Goal: Communication & Community: Answer question/provide support

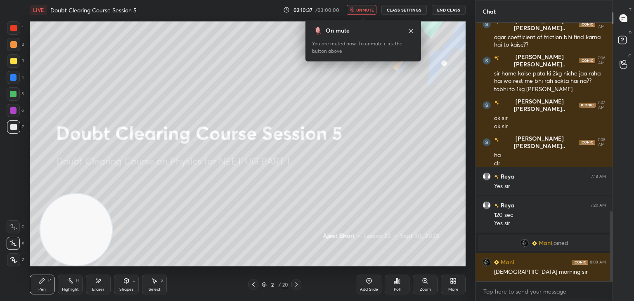
scroll to position [696, 0]
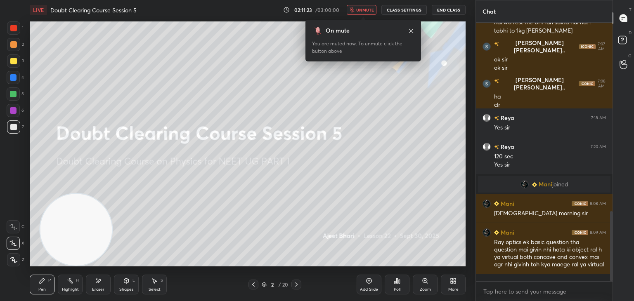
click at [367, 15] on div "On mute You are muted now. To unmute click the button above" at bounding box center [363, 38] width 116 height 47
click at [365, 11] on span "unmute" at bounding box center [365, 10] width 18 height 6
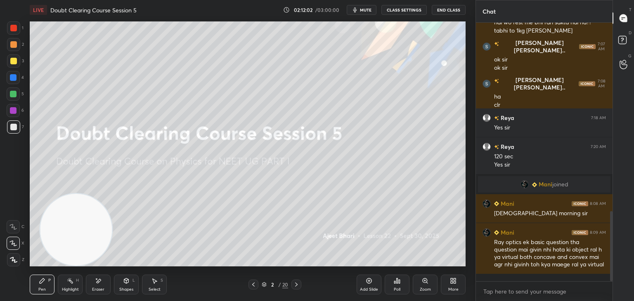
click at [97, 292] on div "Eraser" at bounding box center [98, 290] width 12 height 4
click at [15, 261] on span "Erase all" at bounding box center [13, 260] width 12 height 6
click at [78, 231] on video at bounding box center [76, 230] width 72 height 72
click at [365, 10] on span "mute" at bounding box center [366, 10] width 12 height 6
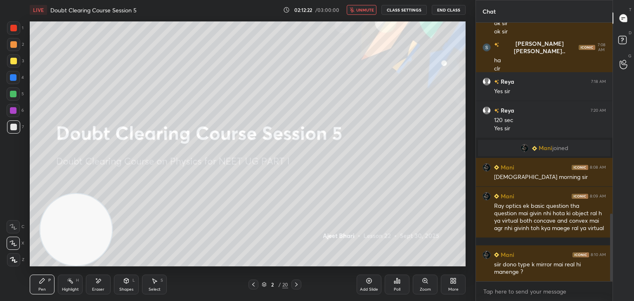
scroll to position [761, 0]
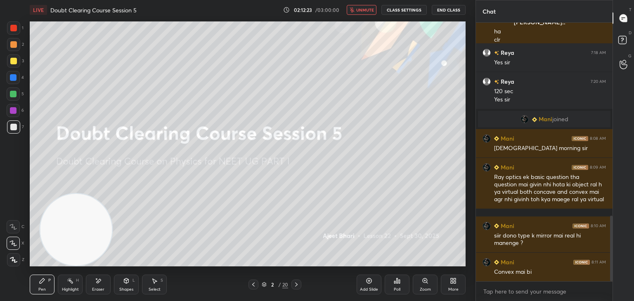
click at [368, 12] on span "unmute" at bounding box center [365, 10] width 18 height 6
click at [362, 9] on span "mute" at bounding box center [366, 10] width 12 height 6
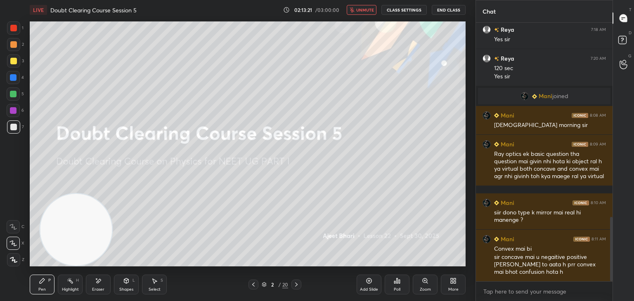
click at [358, 13] on button "unmute" at bounding box center [362, 10] width 30 height 10
click at [362, 7] on span "mute" at bounding box center [366, 10] width 12 height 6
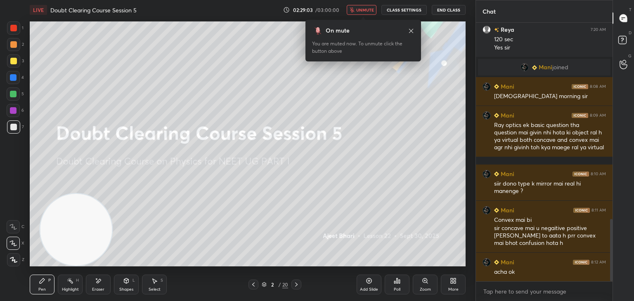
click at [407, 10] on button "CLASS SETTINGS" at bounding box center [403, 10] width 45 height 10
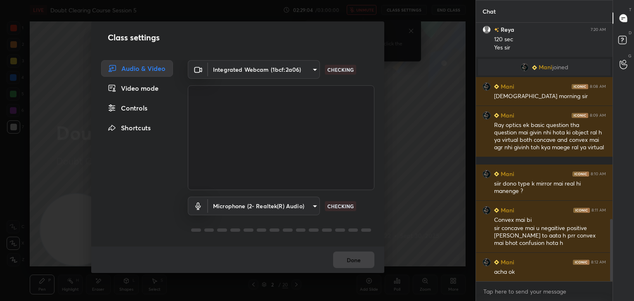
click at [294, 68] on body "1 2 3 4 5 6 7 C X Z E E Erase all H H LIVE Doubt Clearing Course Session 5 02:2…" at bounding box center [317, 150] width 634 height 301
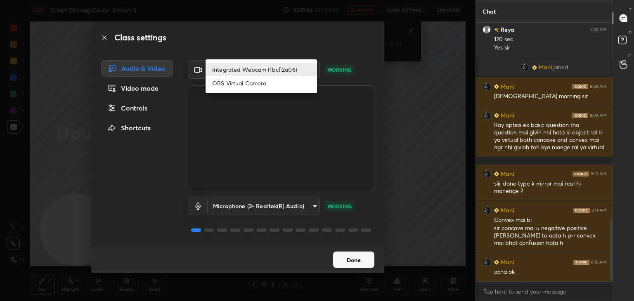
click at [282, 84] on li "OBS Virtual Camera" at bounding box center [260, 83] width 111 height 14
type input "b76c3144c792fd41ae7a570a138c9ab7c75cf6332d7c750e5666e3de5806be85"
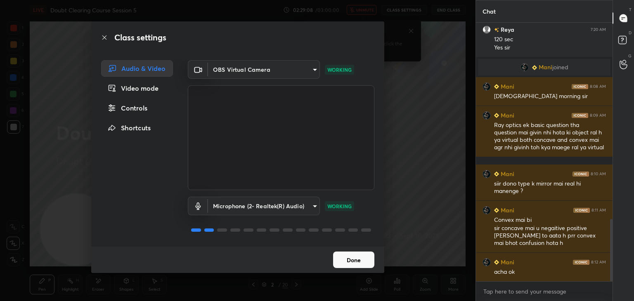
click at [363, 266] on button "Done" at bounding box center [353, 260] width 41 height 17
click at [363, 262] on button "Done" at bounding box center [353, 260] width 41 height 17
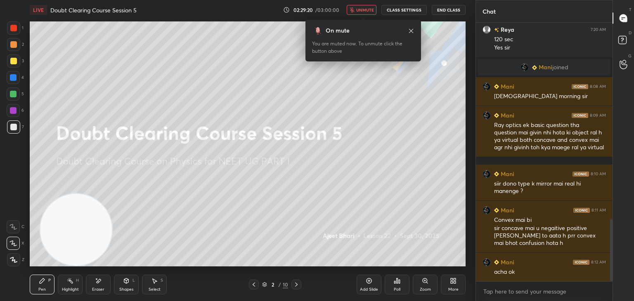
click at [410, 31] on icon at bounding box center [411, 31] width 7 height 7
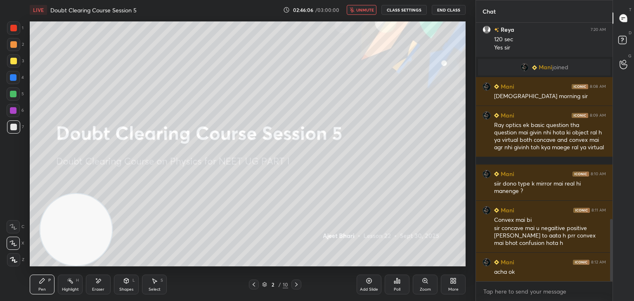
click at [403, 9] on button "CLASS SETTINGS" at bounding box center [403, 10] width 45 height 10
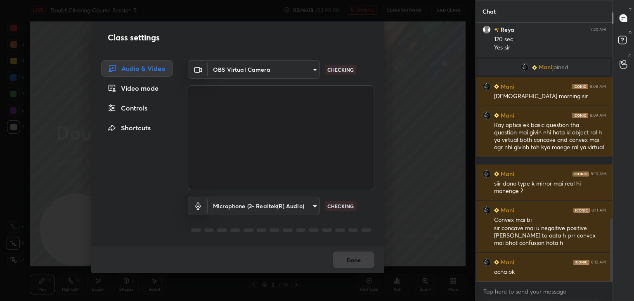
click at [309, 73] on body "1 2 3 4 5 6 7 C X Z E E Erase all H H LIVE Doubt Clearing Course Session 5 02:4…" at bounding box center [317, 150] width 634 height 301
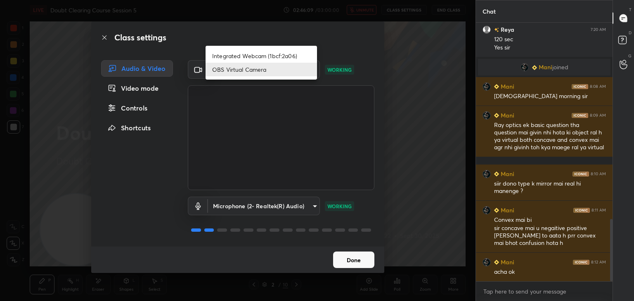
click at [299, 55] on li "Integrated Webcam (1bcf:2a06)" at bounding box center [260, 56] width 111 height 14
type input "750209267caf340a308ace953e223cf4b00c7160f4b872df2e7e645a72c03988"
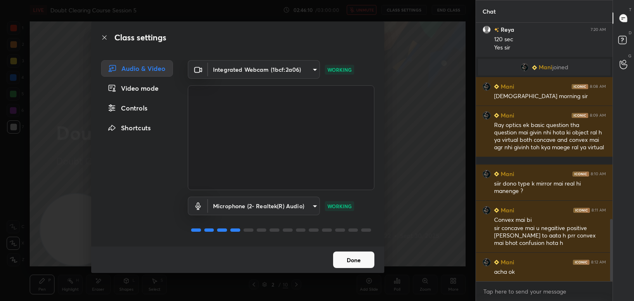
drag, startPoint x: 367, startPoint y: 250, endPoint x: 361, endPoint y: 263, distance: 13.7
click at [366, 253] on div "Done" at bounding box center [237, 260] width 293 height 26
click at [361, 262] on button "Done" at bounding box center [353, 260] width 41 height 17
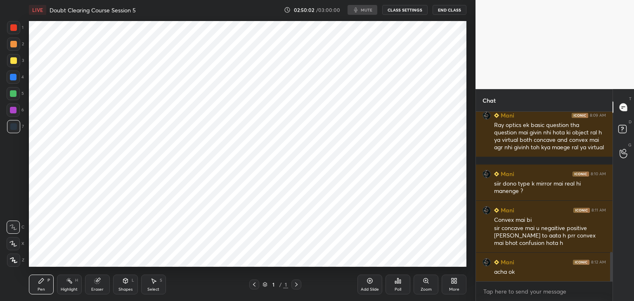
scroll to position [41006, 40812]
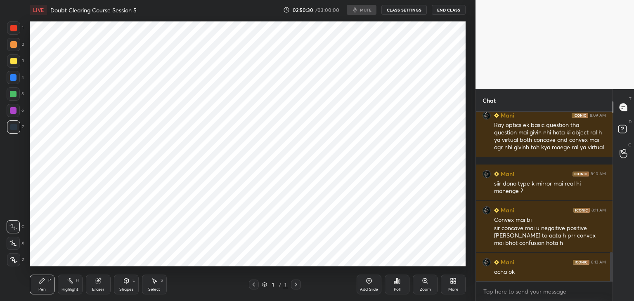
scroll to position [248, 442]
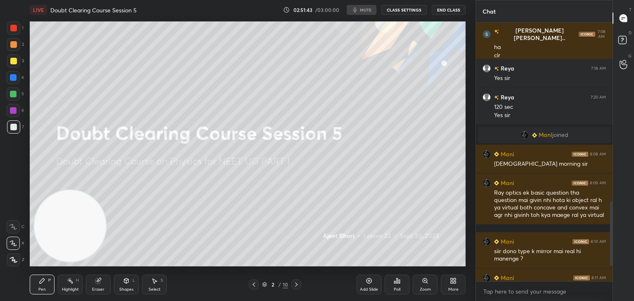
scroll to position [41006, 40812]
click at [358, 9] on icon "button" at bounding box center [354, 10] width 7 height 7
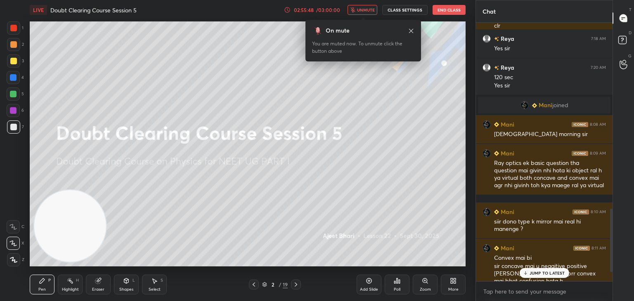
scroll to position [796, 0]
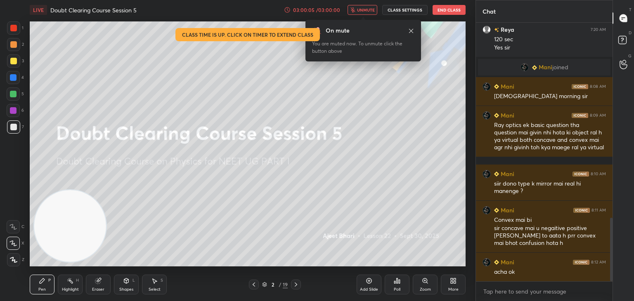
click at [455, 9] on button "End Class" at bounding box center [448, 10] width 33 height 10
